Goal: Information Seeking & Learning: Learn about a topic

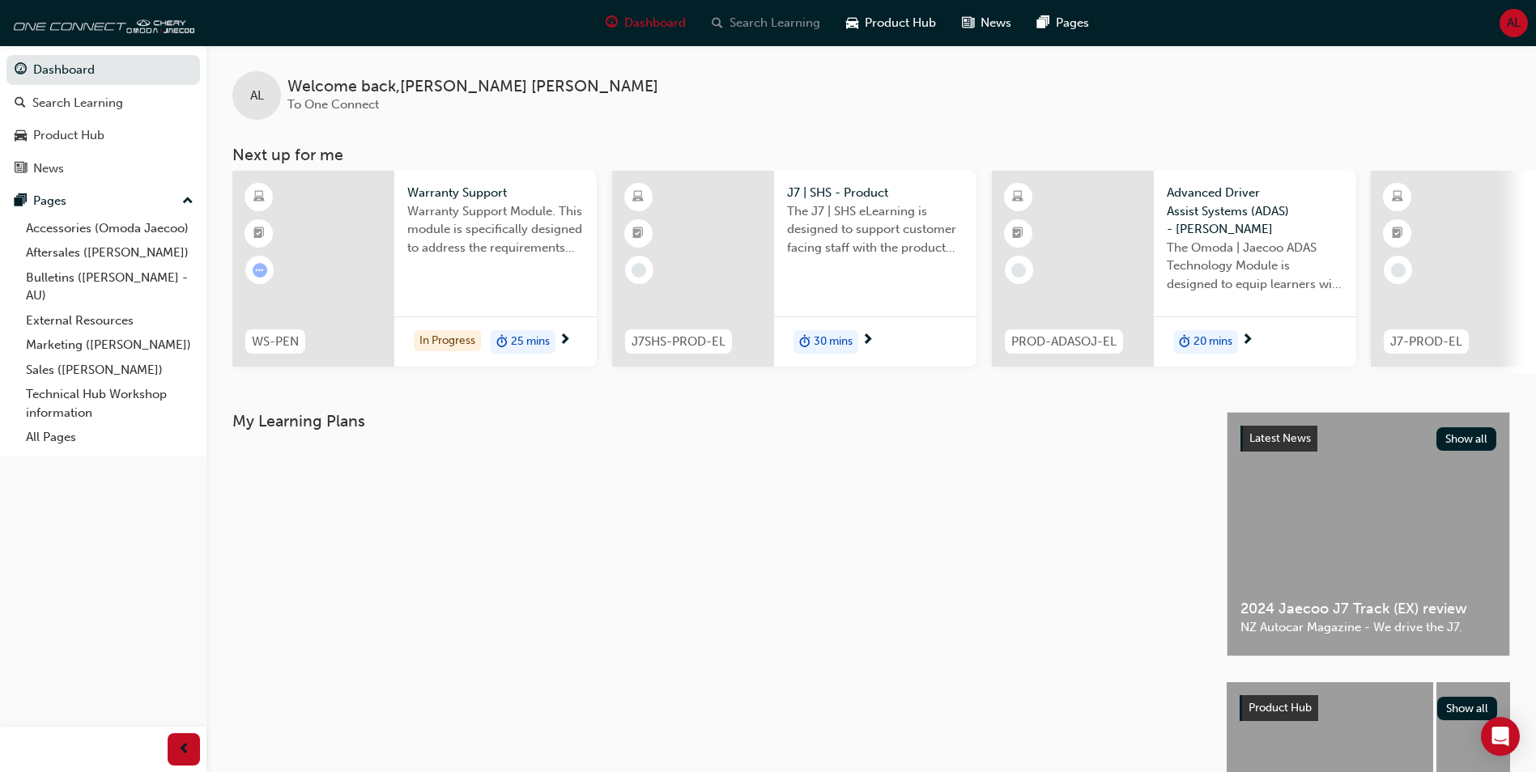
click at [775, 15] on span "Search Learning" at bounding box center [774, 23] width 91 height 19
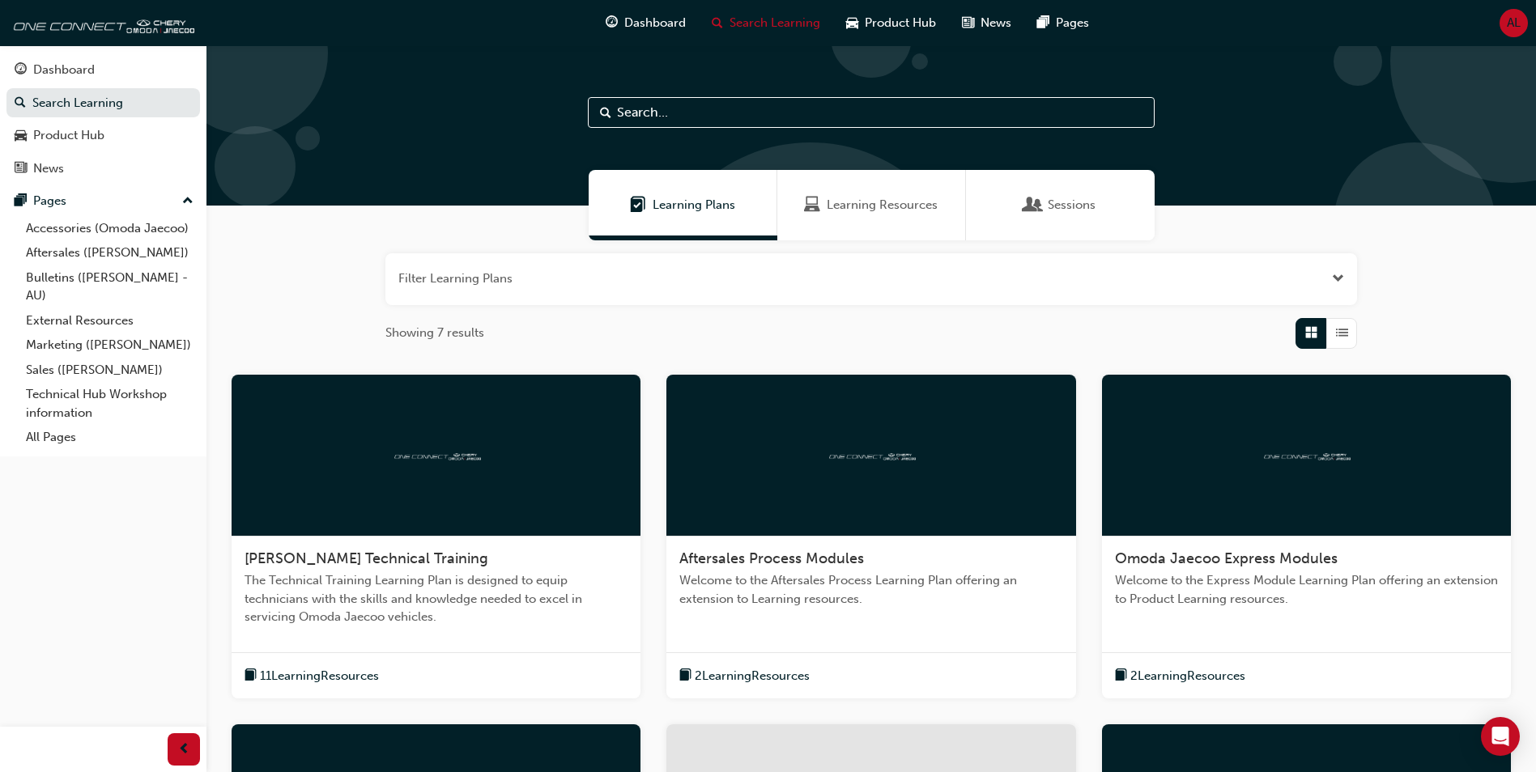
click at [762, 109] on input "text" at bounding box center [871, 112] width 567 height 31
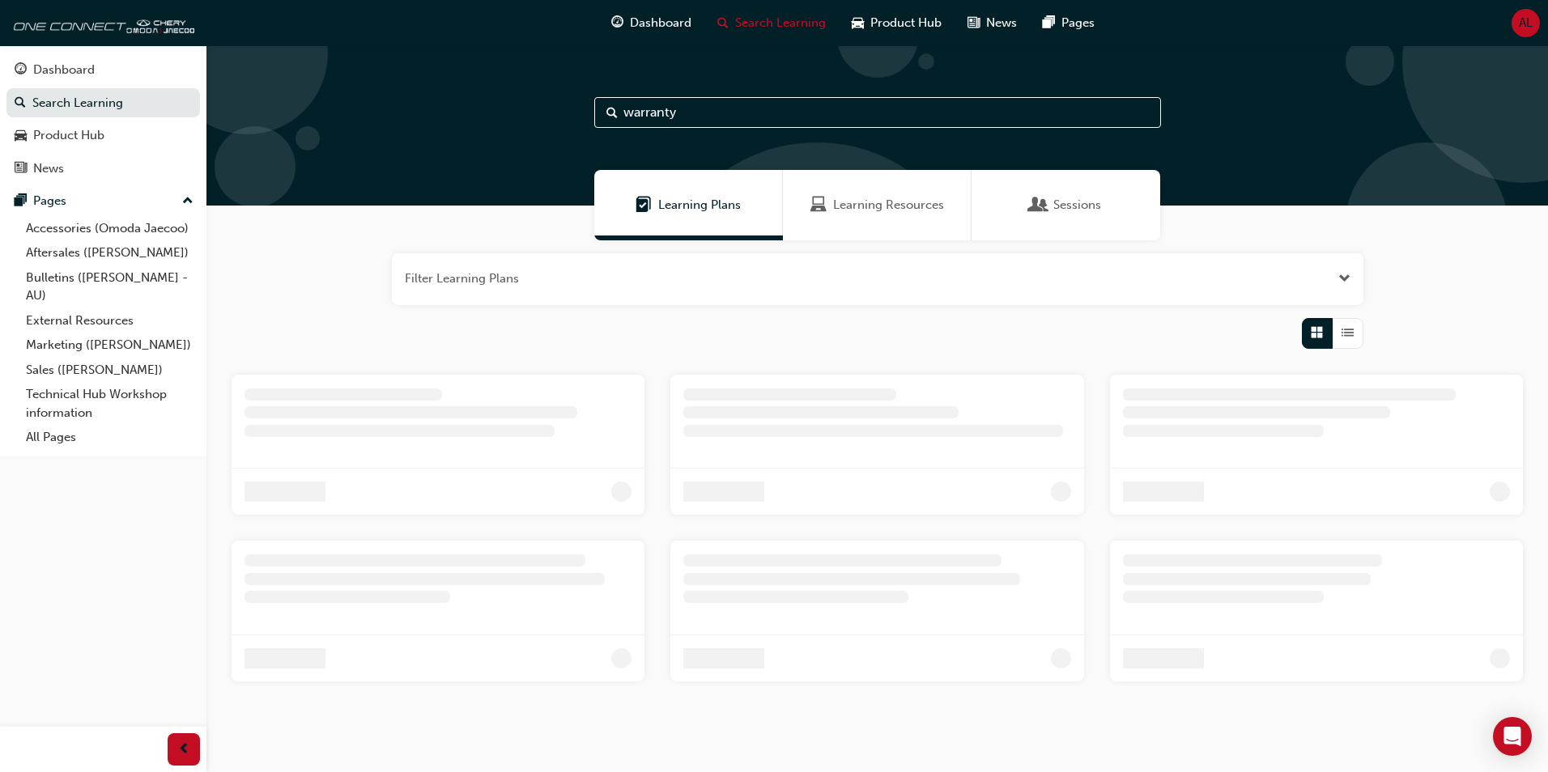
type input "warranty"
click at [870, 209] on span "Learning Resources" at bounding box center [888, 205] width 111 height 19
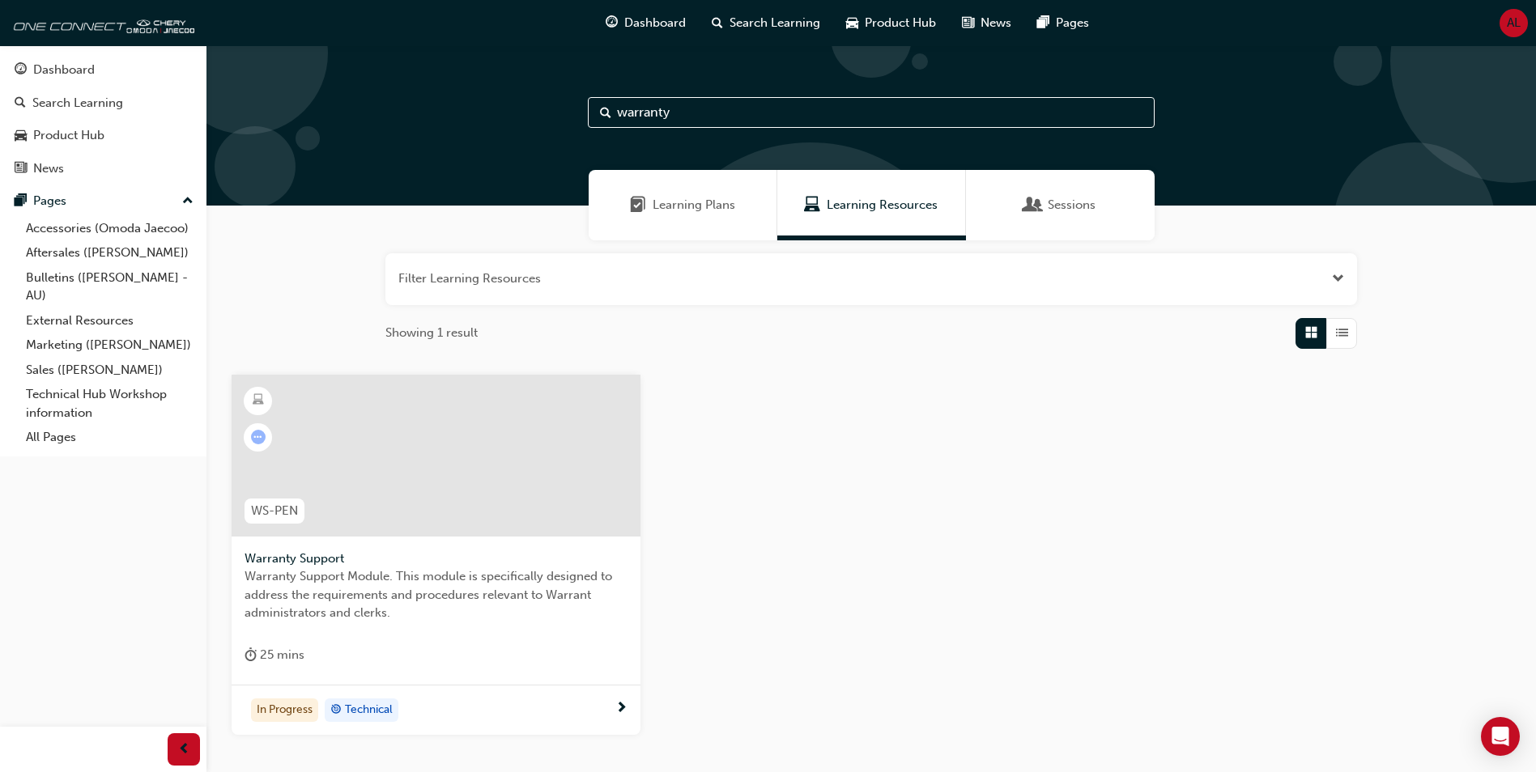
click at [716, 113] on input "warranty" at bounding box center [871, 112] width 567 height 31
click at [342, 484] on div at bounding box center [436, 456] width 409 height 162
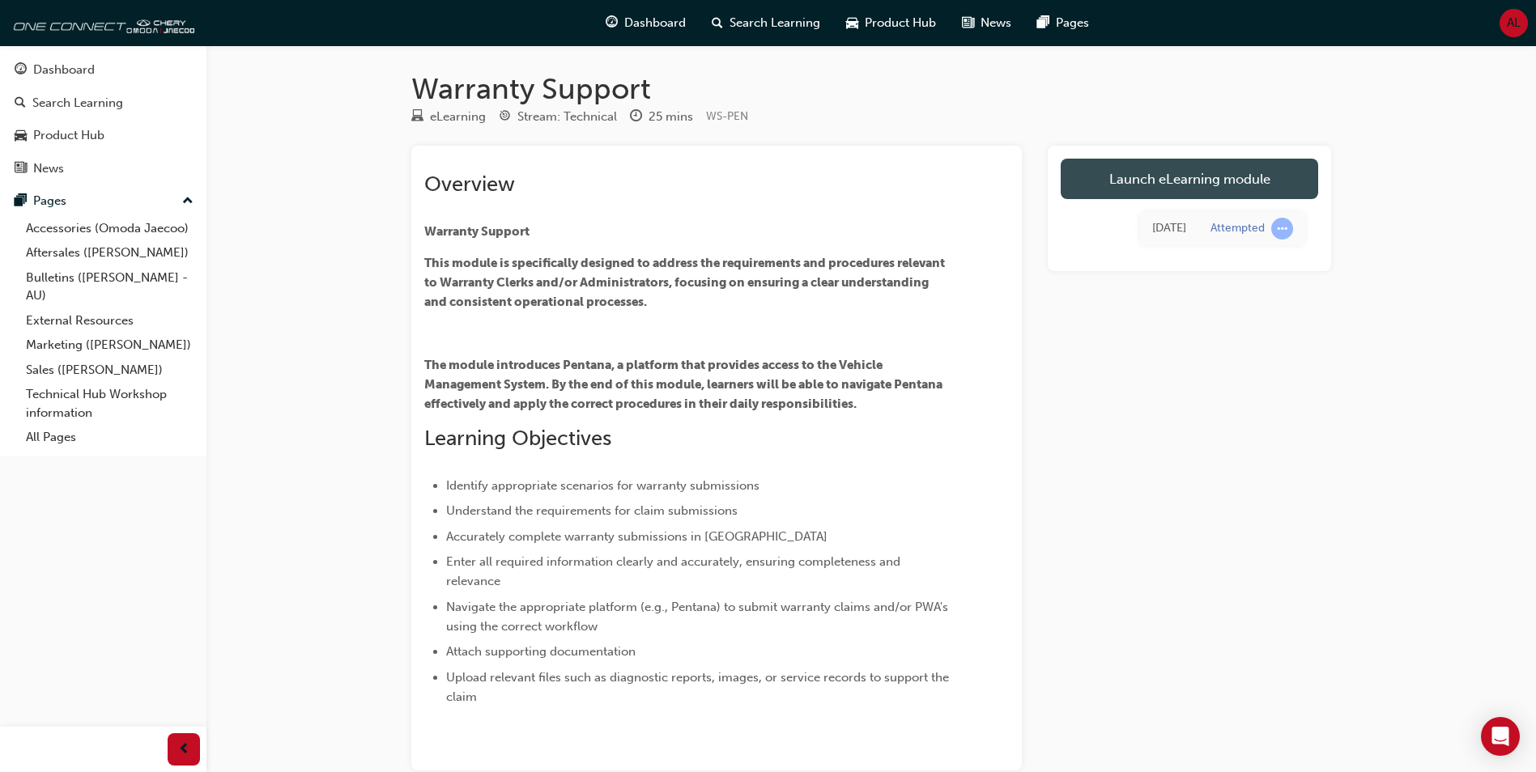
click at [1136, 176] on link "Launch eLearning module" at bounding box center [1188, 179] width 257 height 40
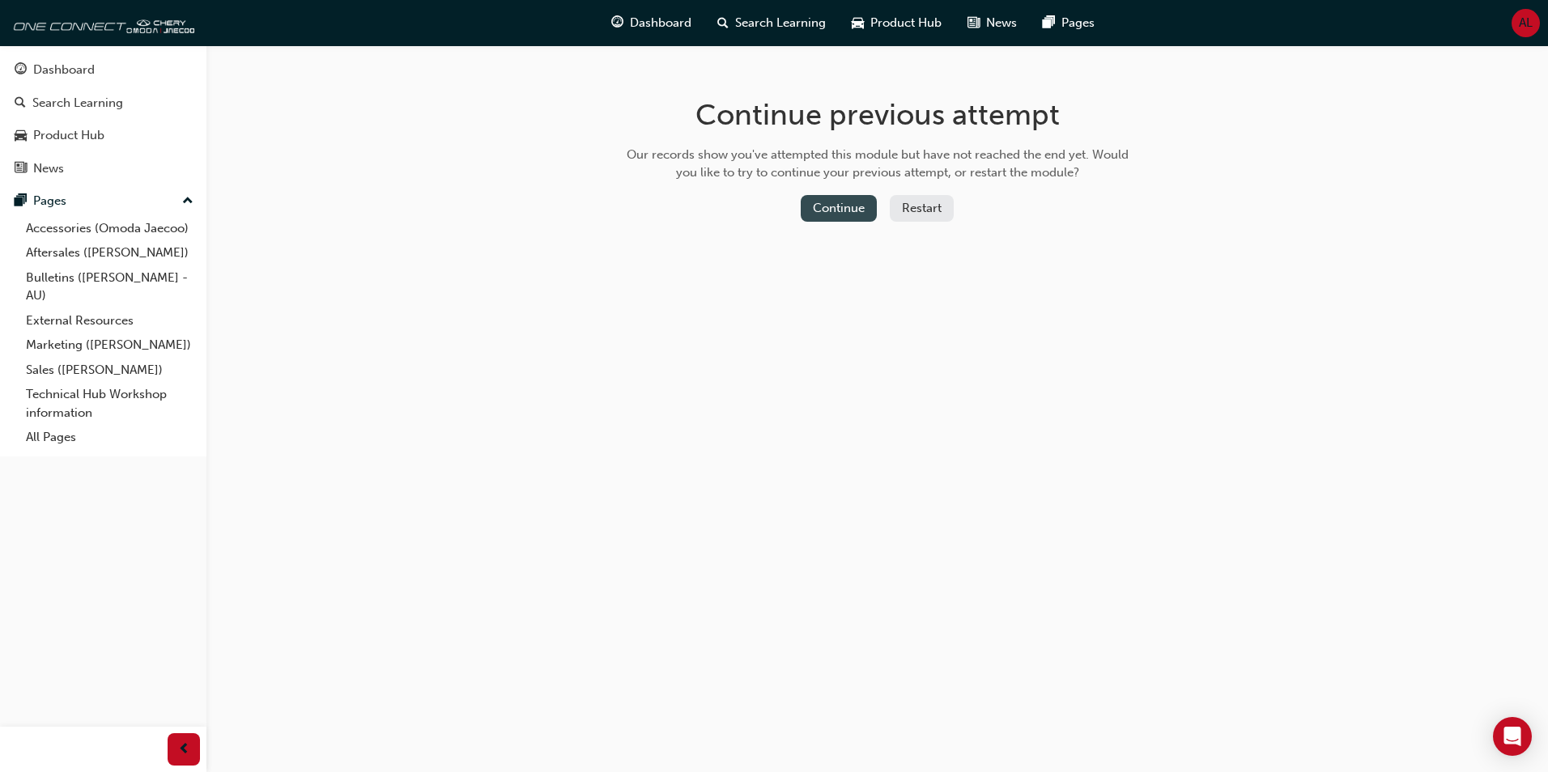
click at [836, 211] on button "Continue" at bounding box center [839, 208] width 76 height 27
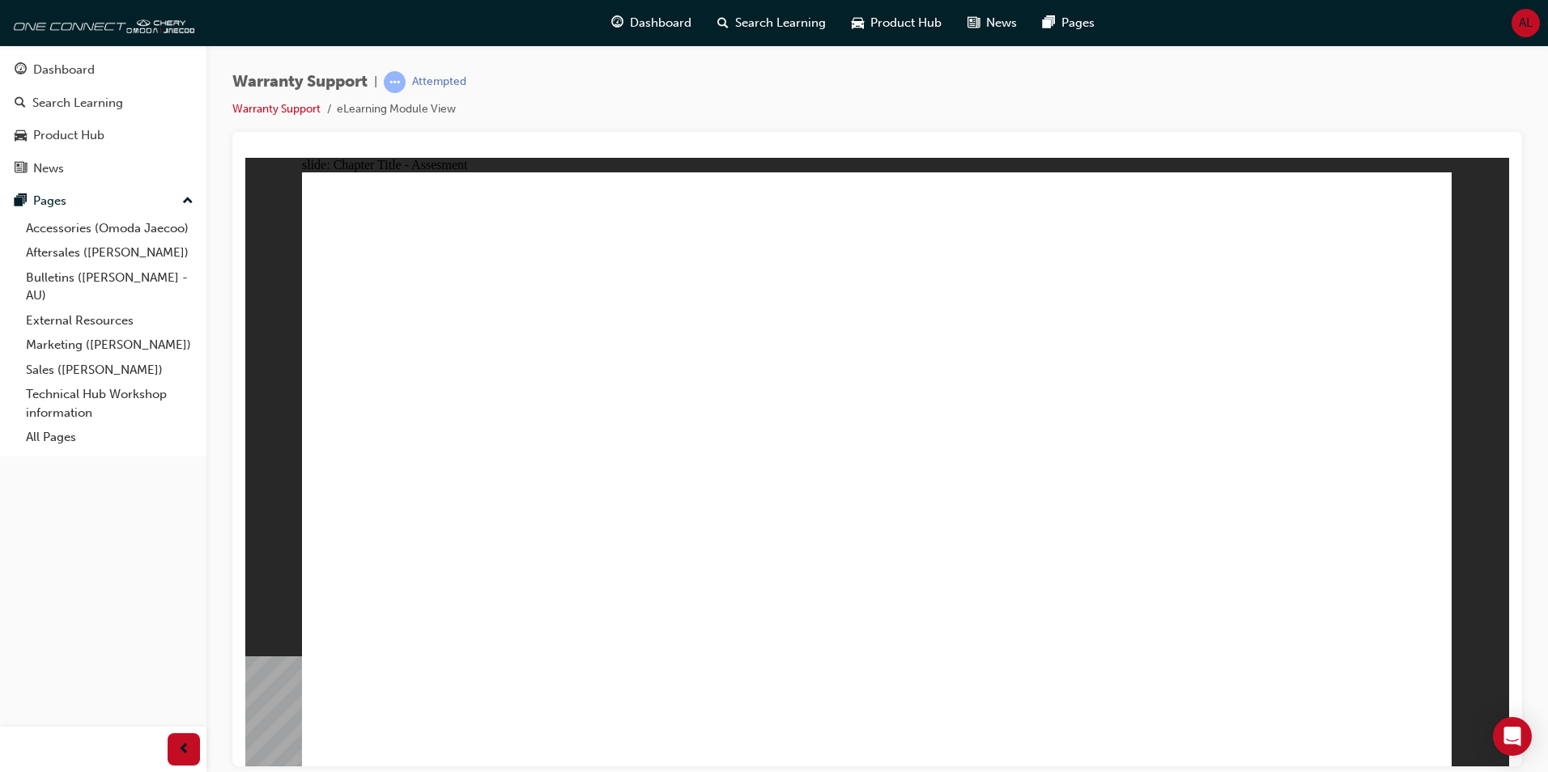
click at [999, 129] on div "Warranty Support | Attempted Warranty Support eLearning Module View" at bounding box center [876, 101] width 1289 height 61
radio input "true"
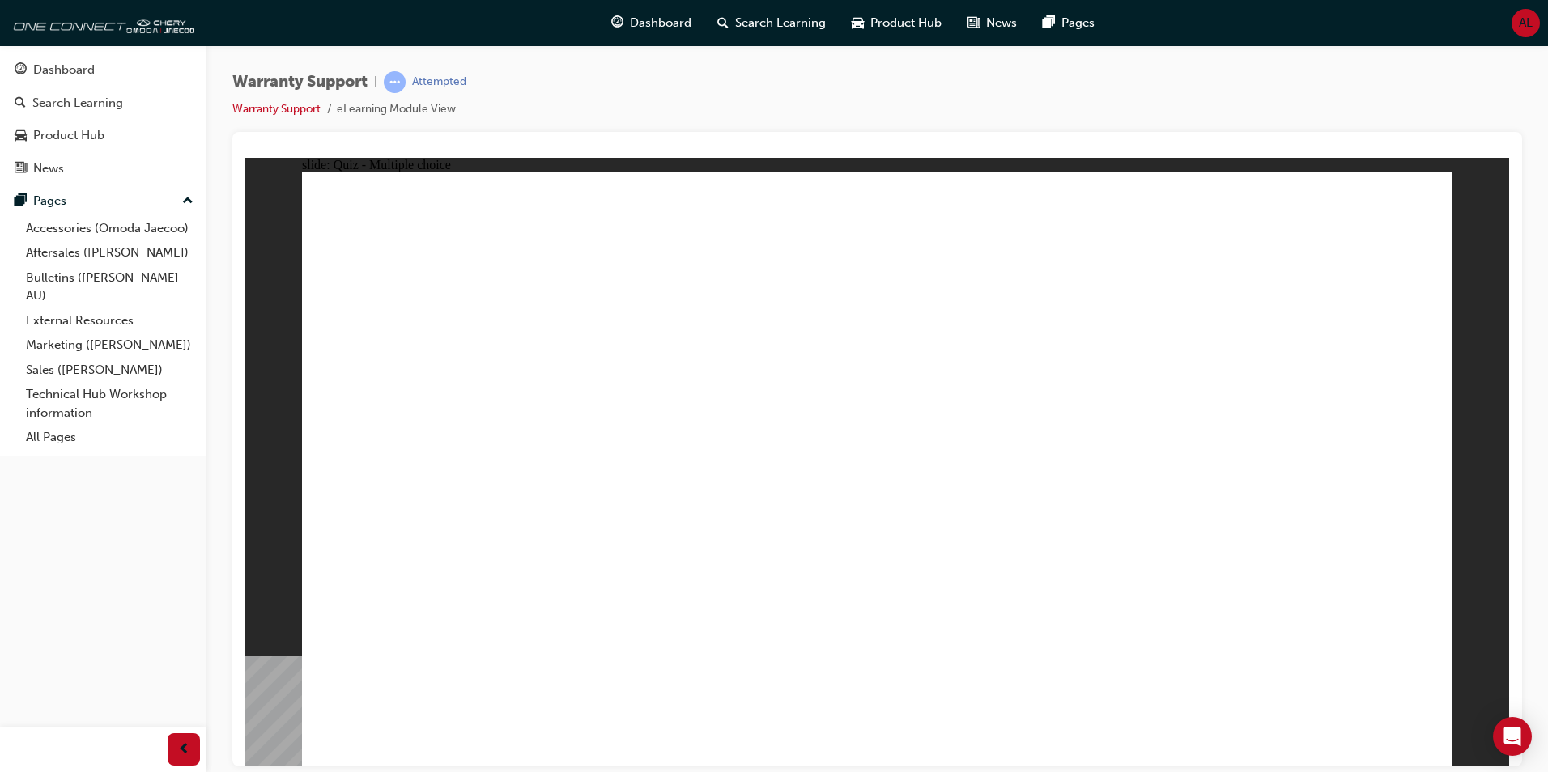
radio input "true"
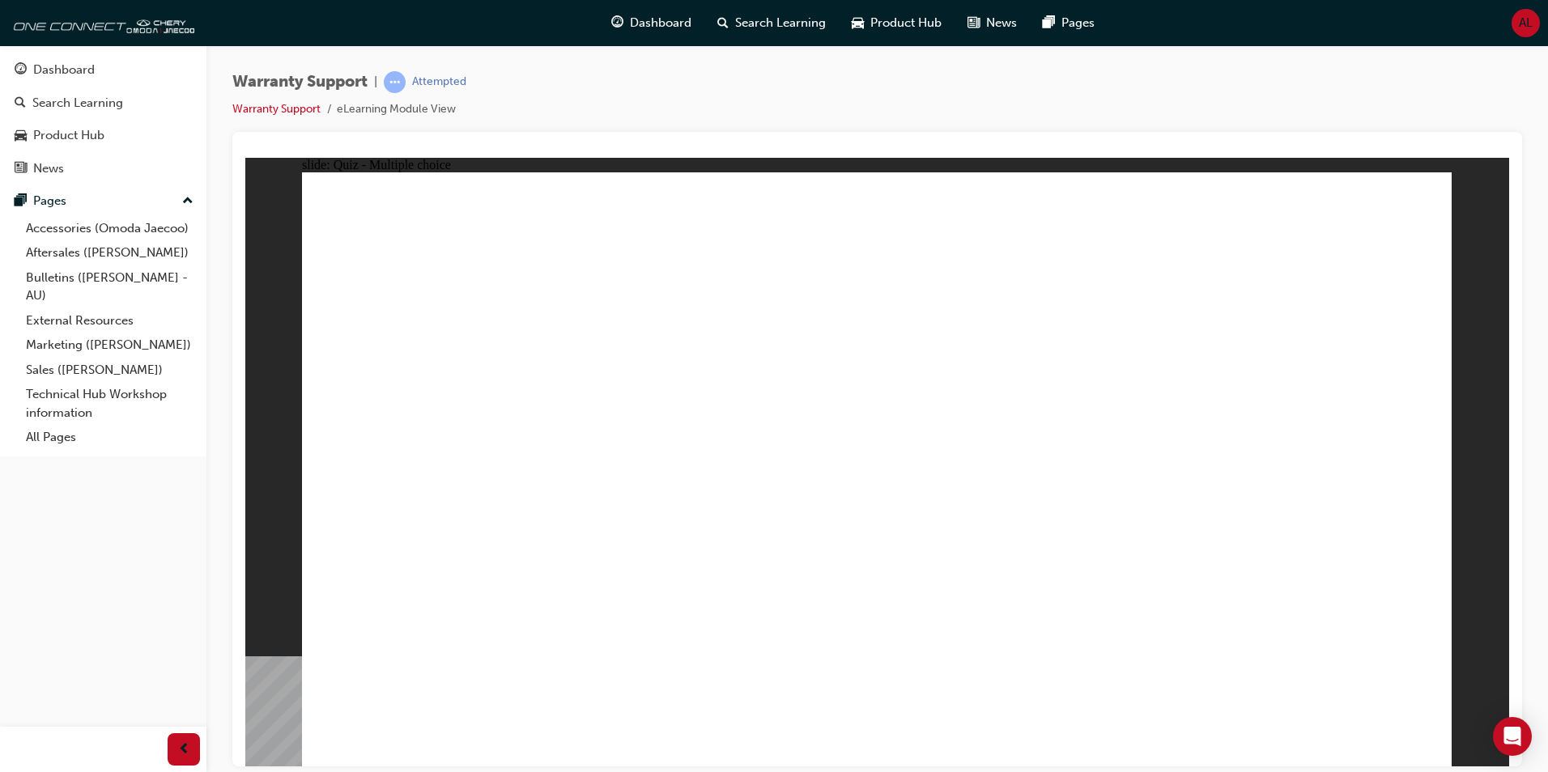
radio input "true"
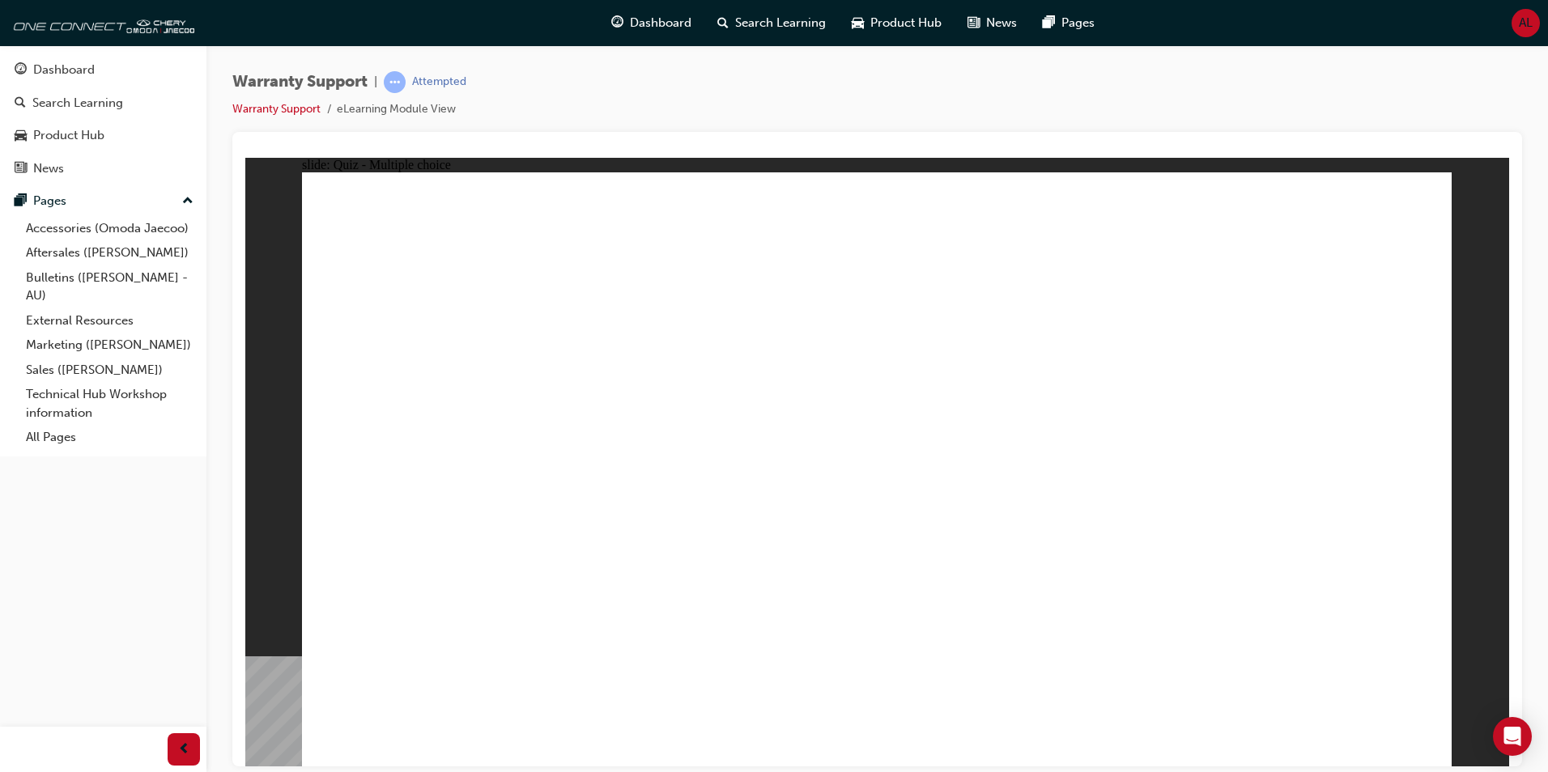
radio input "true"
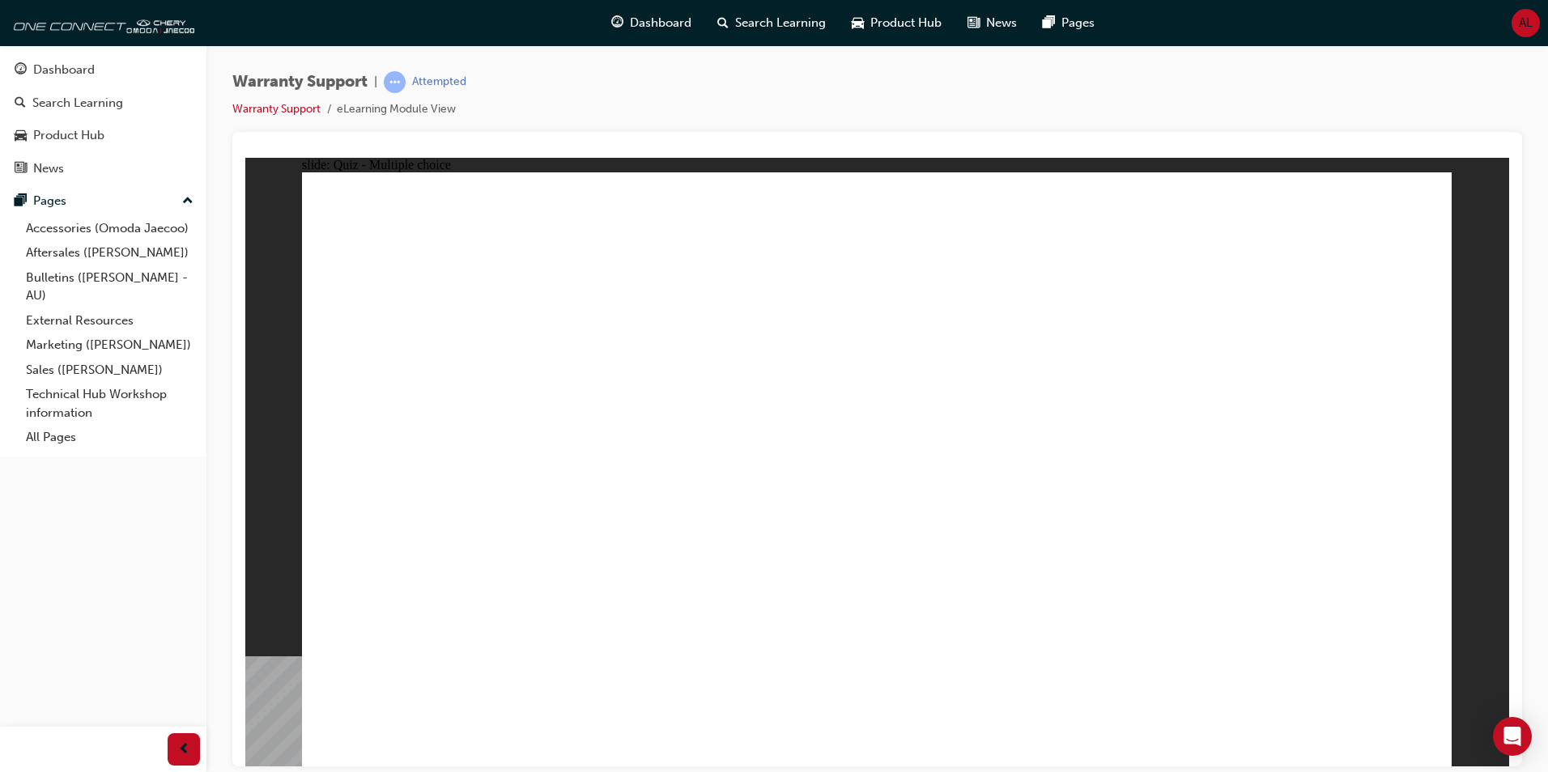
radio input "true"
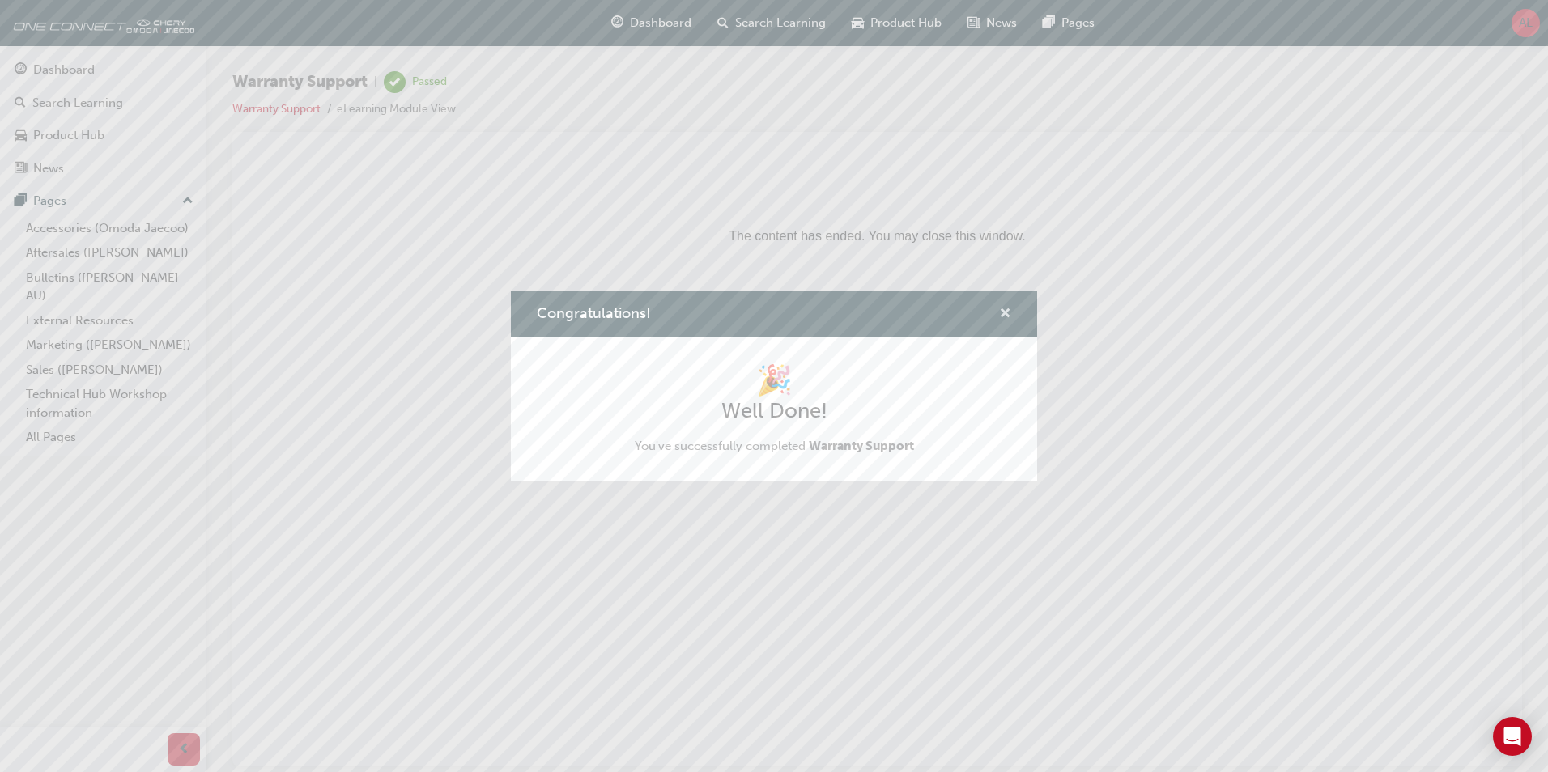
click at [1005, 312] on span "cross-icon" at bounding box center [1005, 315] width 12 height 15
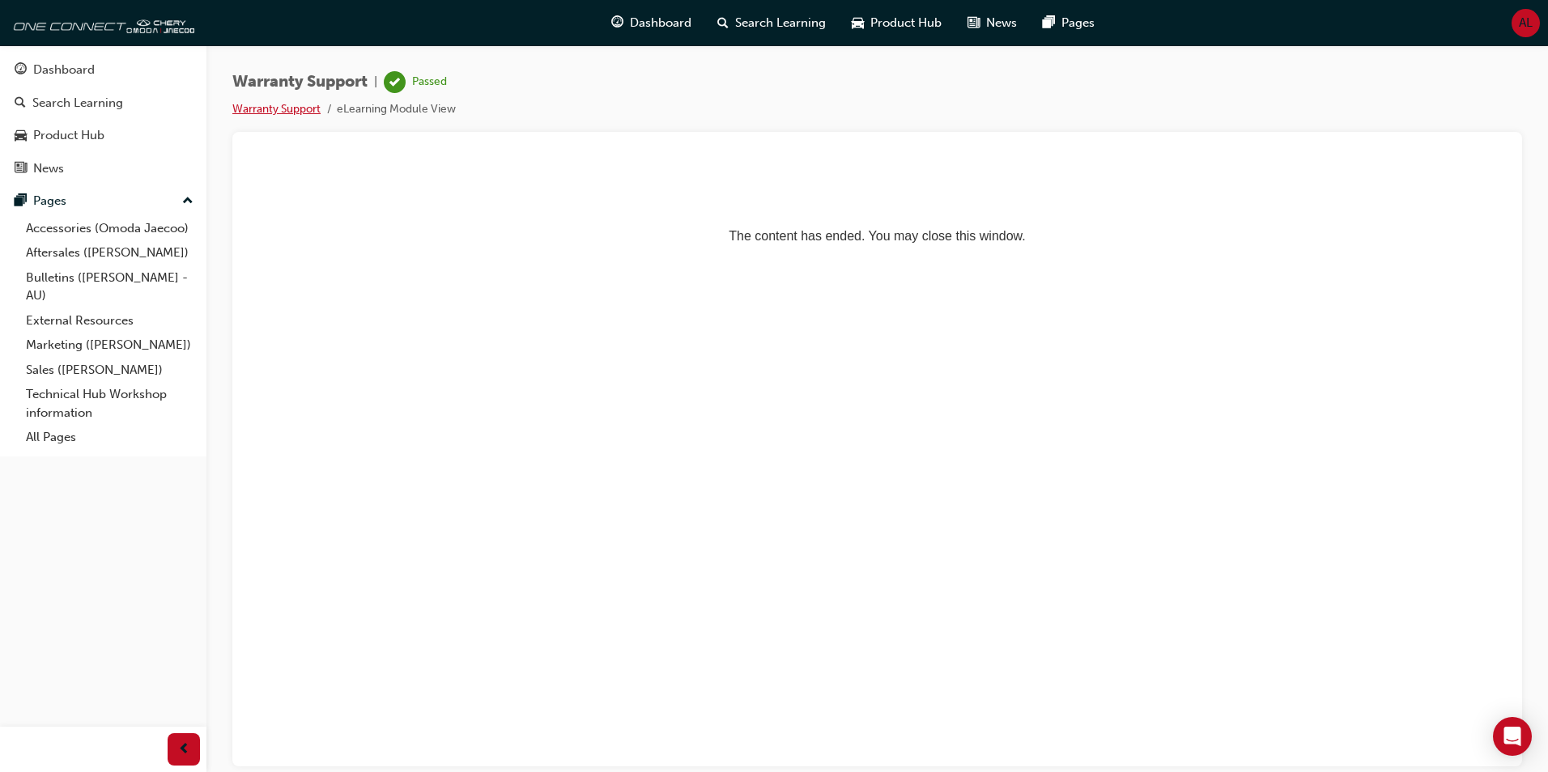
click at [286, 109] on link "Warranty Support" at bounding box center [276, 109] width 88 height 14
